Goal: Task Accomplishment & Management: Manage account settings

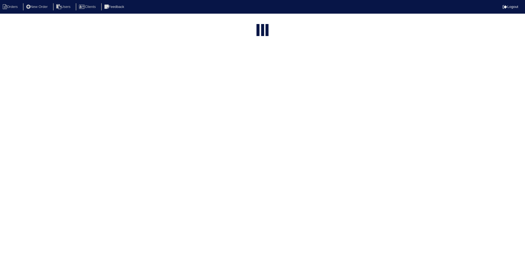
select select "15"
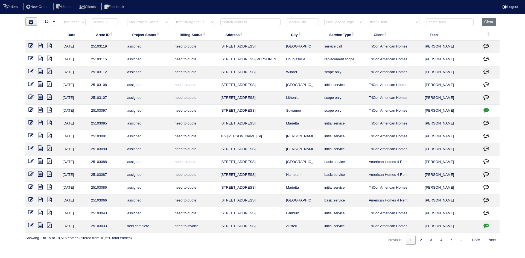
click at [253, 24] on input "text" at bounding box center [250, 22] width 60 height 8
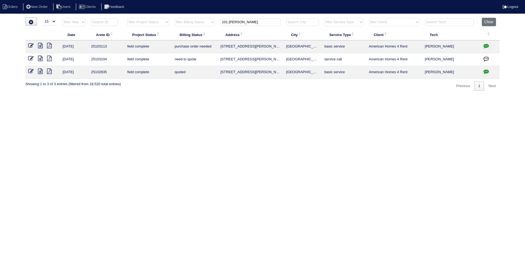
type input "101 [PERSON_NAME]"
click at [41, 45] on icon at bounding box center [40, 45] width 5 height 5
click at [40, 60] on icon at bounding box center [40, 58] width 5 height 5
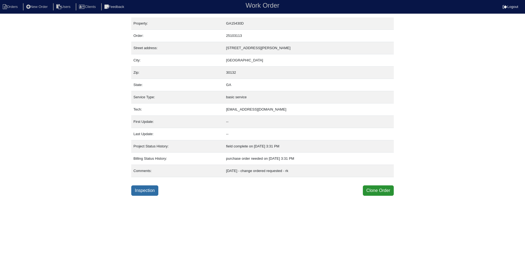
click at [148, 189] on link "Inspection" at bounding box center [144, 190] width 27 height 10
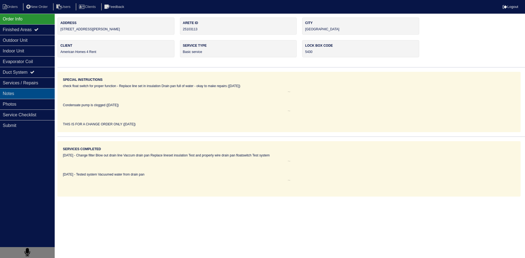
click at [23, 96] on div "Notes" at bounding box center [27, 93] width 55 height 11
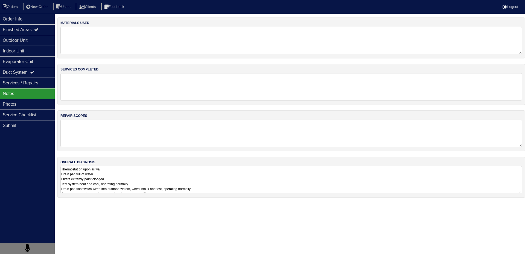
click at [128, 177] on textarea "Thermostat off upon arrival. Drain pan full of water Filters extremly paint clo…" at bounding box center [290, 179] width 461 height 27
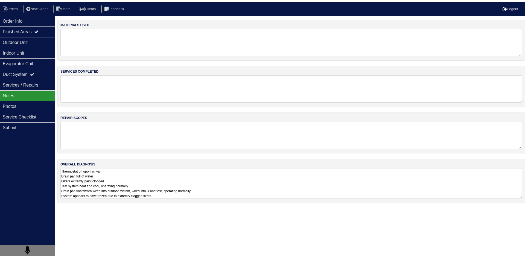
scroll to position [1, 0]
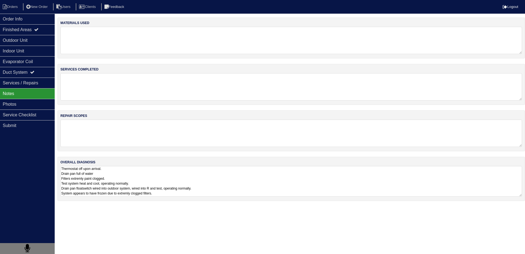
click at [141, 186] on textarea "Thermostat off upon arrival. Drain pan full of water Filters extremly paint clo…" at bounding box center [290, 181] width 461 height 31
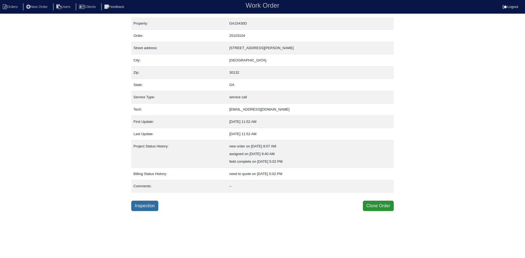
click at [145, 207] on link "Inspection" at bounding box center [144, 206] width 27 height 10
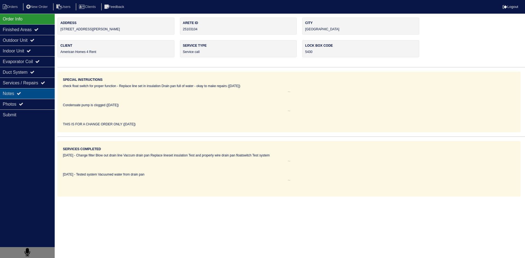
click at [25, 96] on div "Notes" at bounding box center [27, 93] width 55 height 11
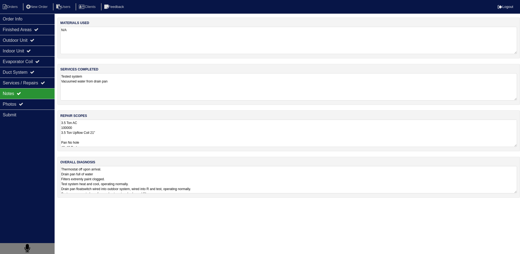
click at [106, 130] on textarea "3.5 Ton AC 100000 3.5 Ton Upflow Coil 21" Pan No hole 40x40 Pad Aquaguard Float…" at bounding box center [288, 133] width 457 height 27
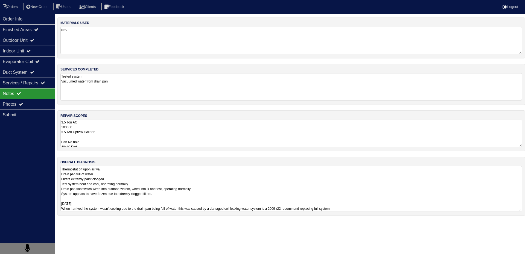
click at [131, 221] on html "Orders New Order Users Clients Feedback Logout Orders New Order Users Clients M…" at bounding box center [262, 110] width 525 height 221
click at [39, 109] on div "Photos" at bounding box center [27, 104] width 55 height 11
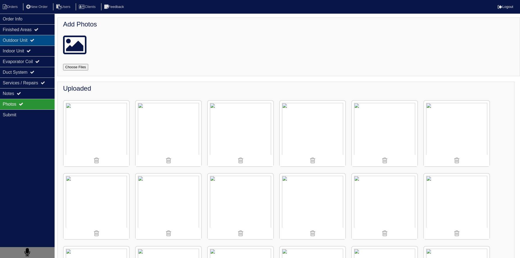
click at [21, 42] on div "Outdoor Unit" at bounding box center [27, 40] width 55 height 11
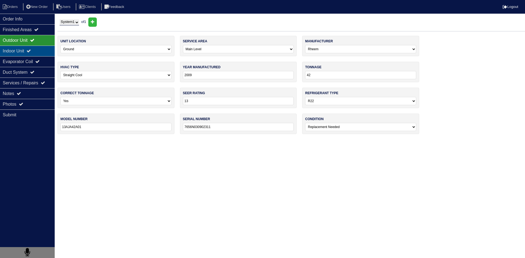
click at [19, 53] on div "Indoor Unit" at bounding box center [27, 51] width 55 height 11
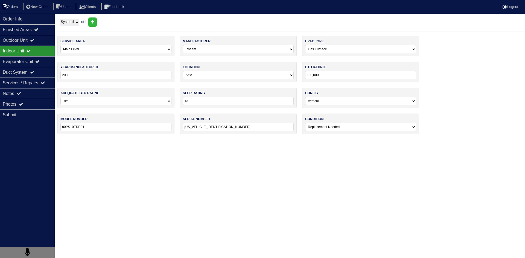
click at [13, 7] on li "Orders" at bounding box center [11, 6] width 22 height 7
select select "15"
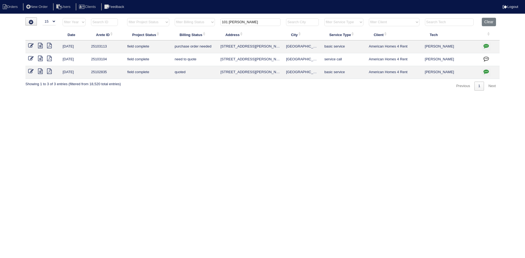
click at [264, 23] on input "101 randy" at bounding box center [250, 22] width 60 height 8
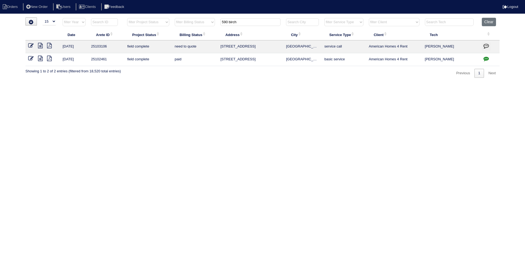
type input "590 birch"
click at [41, 46] on icon at bounding box center [40, 45] width 5 height 5
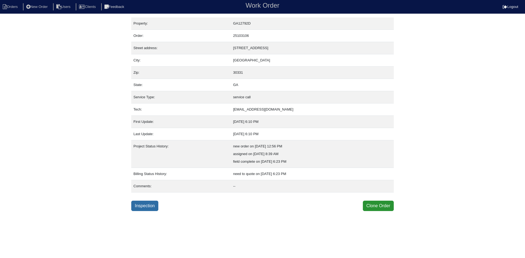
click at [154, 207] on link "Inspection" at bounding box center [144, 206] width 27 height 10
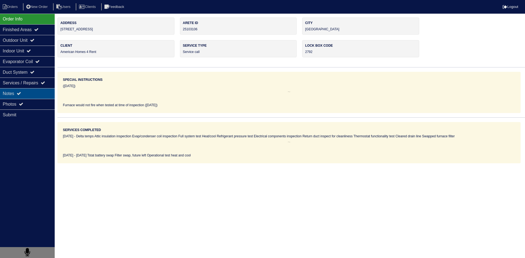
click at [30, 94] on div "Notes" at bounding box center [27, 93] width 55 height 11
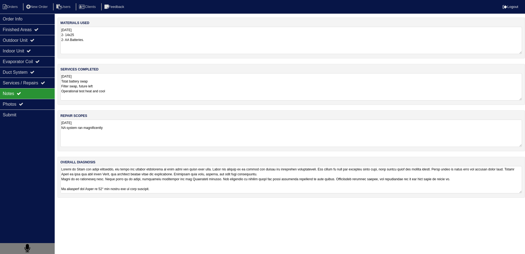
click at [102, 127] on textarea "[DATE] NA system ran magnificently" at bounding box center [290, 133] width 461 height 27
click at [122, 93] on textarea "08.23.25 Tstat battery swap Filter swap, future left Operational test heat and …" at bounding box center [290, 86] width 461 height 27
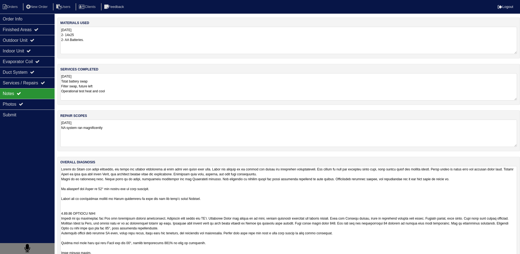
click at [119, 182] on textarea at bounding box center [288, 218] width 457 height 104
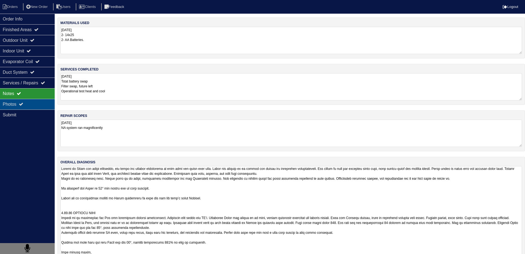
click at [45, 106] on div "Photos" at bounding box center [27, 104] width 55 height 11
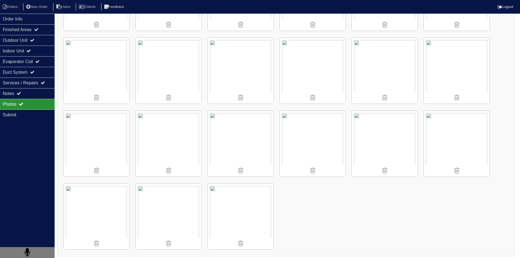
scroll to position [139, 0]
click at [394, 143] on img at bounding box center [385, 141] width 66 height 66
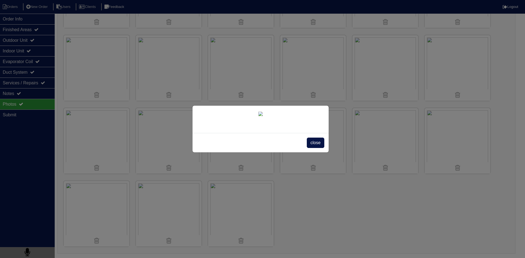
click at [395, 196] on div "close" at bounding box center [262, 129] width 525 height 258
click at [319, 148] on span "close" at bounding box center [315, 143] width 17 height 10
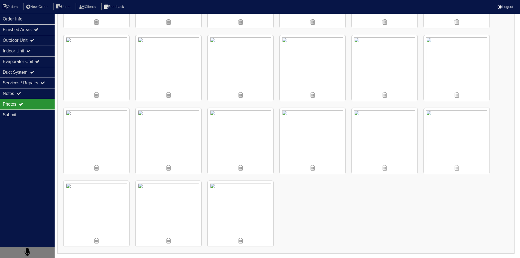
click at [379, 204] on div "Uploaded" at bounding box center [286, 98] width 458 height 311
click at [375, 222] on div "Uploaded" at bounding box center [286, 98] width 458 height 311
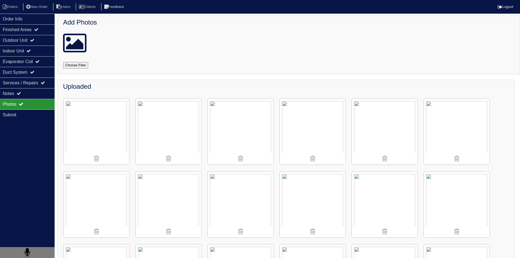
scroll to position [84, 0]
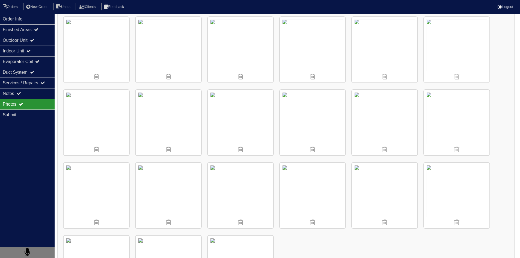
click at [503, 56] on div "Uploaded" at bounding box center [286, 153] width 458 height 311
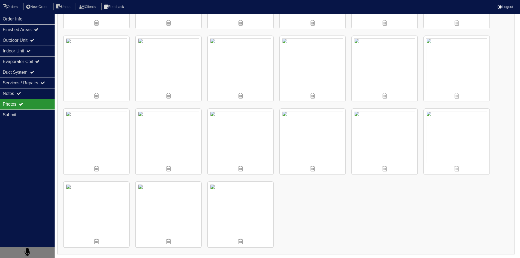
scroll to position [139, 0]
click at [432, 201] on div "Uploaded" at bounding box center [286, 98] width 458 height 311
click at [387, 196] on div "Uploaded" at bounding box center [286, 98] width 458 height 311
click at [401, 205] on div "Uploaded" at bounding box center [286, 98] width 458 height 311
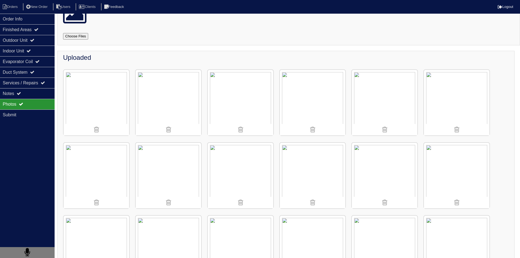
scroll to position [29, 0]
click at [12, 10] on li "Orders" at bounding box center [11, 6] width 22 height 7
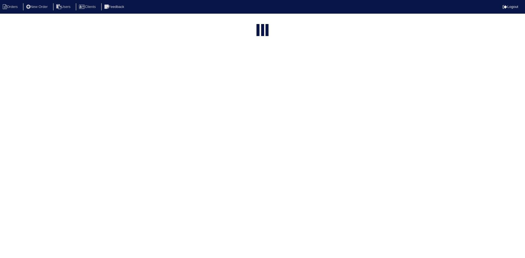
select select "15"
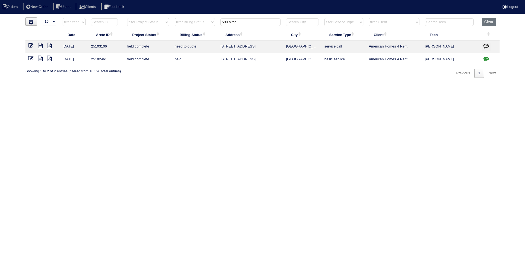
click at [242, 24] on input "590 birch" at bounding box center [250, 22] width 60 height 8
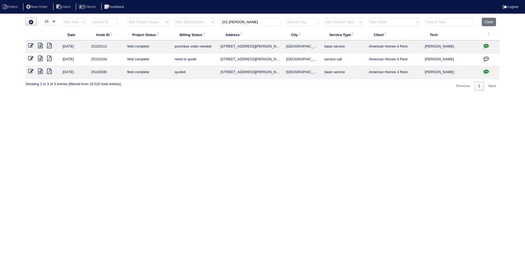
type input "101 randy"
click at [40, 46] on icon at bounding box center [40, 45] width 5 height 5
click at [40, 61] on icon at bounding box center [40, 58] width 5 height 5
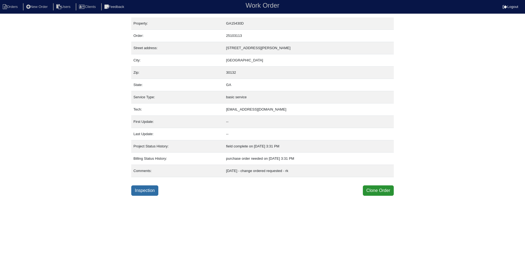
click at [145, 195] on link "Inspection" at bounding box center [144, 190] width 27 height 10
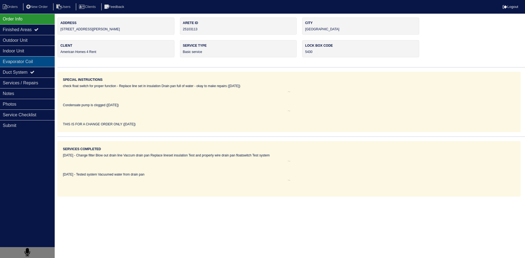
click at [16, 63] on div "Evaporator Coil" at bounding box center [27, 61] width 55 height 11
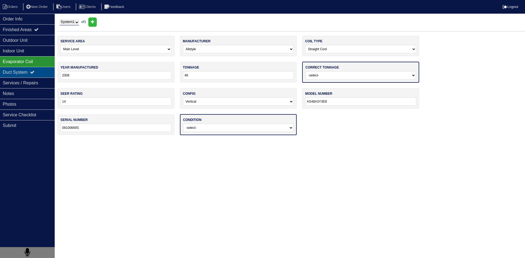
click at [44, 74] on div "Duct System" at bounding box center [27, 72] width 55 height 11
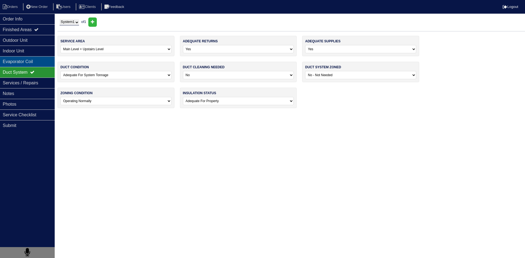
click at [47, 63] on div "Evaporator Coil" at bounding box center [27, 61] width 55 height 11
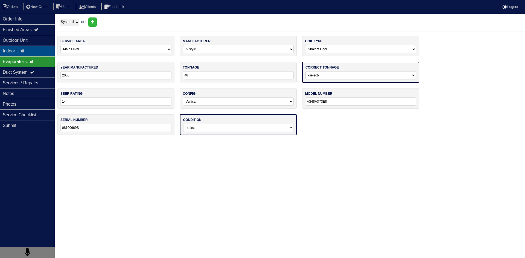
click at [41, 52] on div "Indoor Unit" at bounding box center [27, 51] width 55 height 11
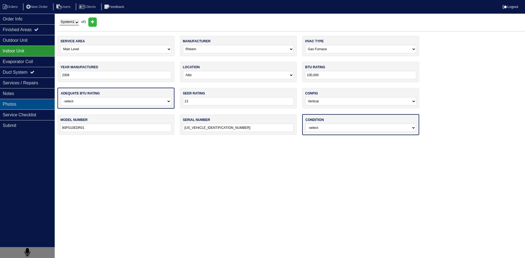
click at [27, 106] on div "Photos" at bounding box center [27, 104] width 55 height 11
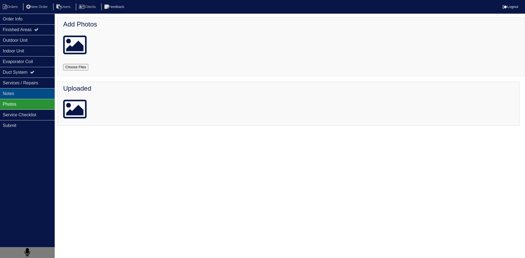
click at [34, 97] on div "Notes" at bounding box center [27, 93] width 55 height 11
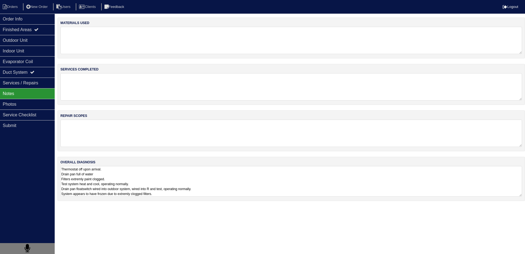
click at [116, 186] on textarea "Thermostat off upon arrival. Drain pan full of water Filters extremly paint clo…" at bounding box center [290, 181] width 461 height 31
click at [17, 42] on div "Outdoor Unit" at bounding box center [27, 40] width 55 height 11
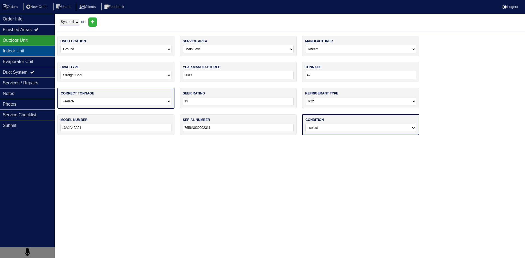
click at [13, 51] on div "Indoor Unit" at bounding box center [27, 51] width 55 height 11
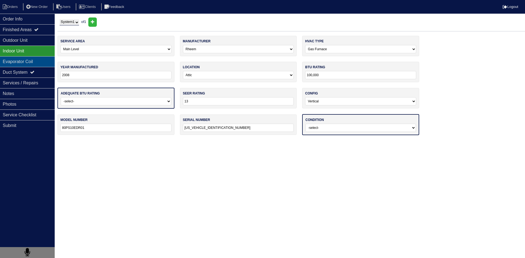
click at [16, 63] on div "Evaporator Coil" at bounding box center [27, 61] width 55 height 11
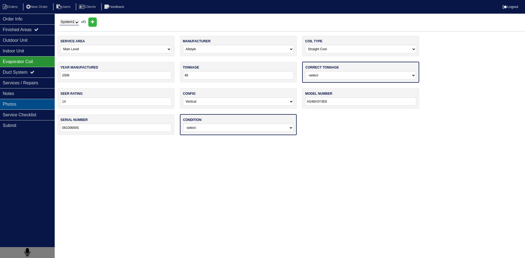
click at [23, 106] on div "Photos" at bounding box center [27, 104] width 55 height 11
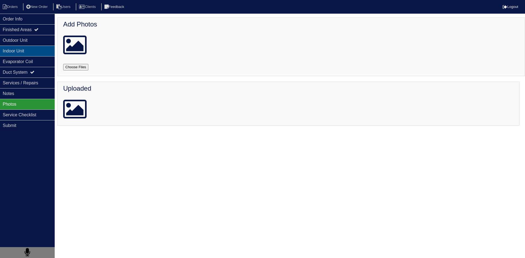
click at [43, 51] on div "Indoor Unit" at bounding box center [27, 51] width 55 height 11
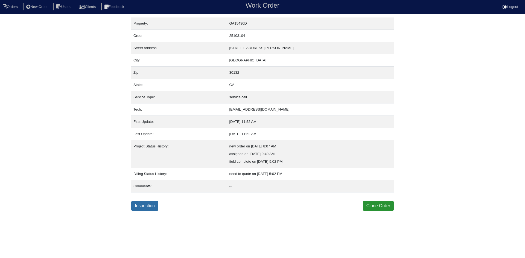
click at [154, 208] on link "Inspection" at bounding box center [144, 206] width 27 height 10
